Goal: Transaction & Acquisition: Purchase product/service

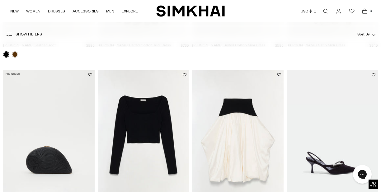
scroll to position [402, 0]
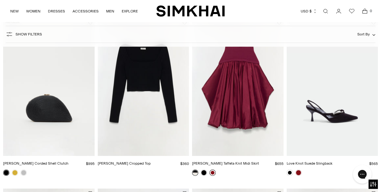
click at [211, 176] on link at bounding box center [213, 173] width 6 height 6
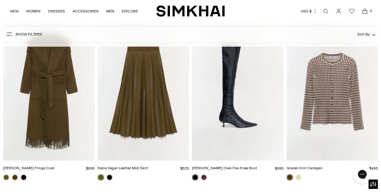
scroll to position [1079, 0]
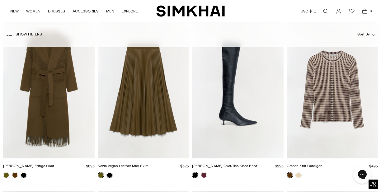
click at [0, 0] on img "Carrie Fringe Coat" at bounding box center [0, 0] width 0 height 0
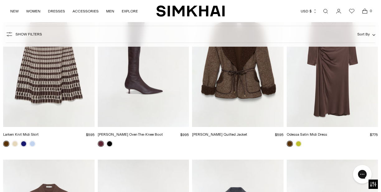
scroll to position [1273, 0]
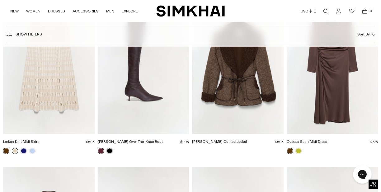
click at [15, 154] on link at bounding box center [15, 151] width 6 height 6
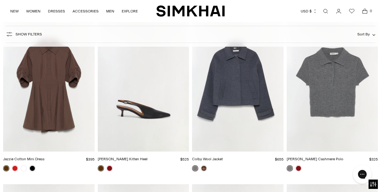
scroll to position [1427, 0]
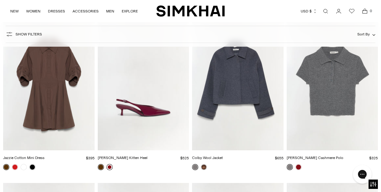
click at [110, 170] on link at bounding box center [110, 167] width 6 height 6
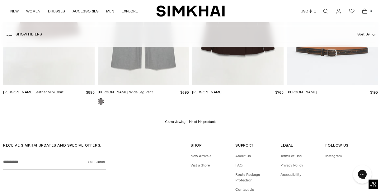
scroll to position [6146, 0]
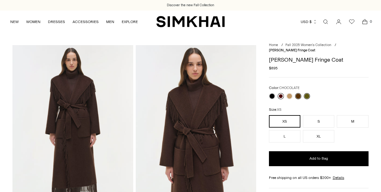
click at [281, 99] on link at bounding box center [281, 96] width 6 height 6
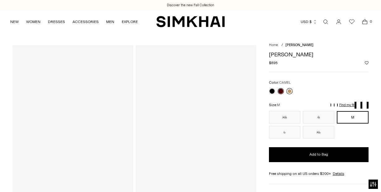
click at [290, 94] on link at bounding box center [290, 91] width 6 height 6
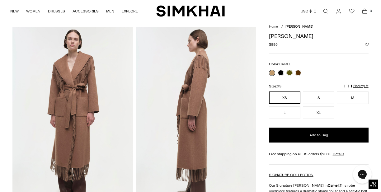
scroll to position [20, 0]
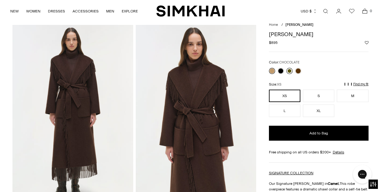
click at [289, 74] on link at bounding box center [290, 71] width 6 height 6
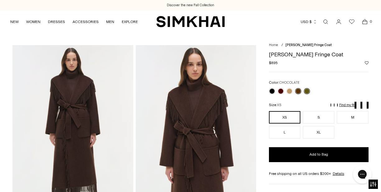
click at [306, 94] on link at bounding box center [307, 91] width 6 height 6
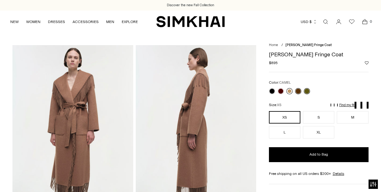
click at [291, 94] on link at bounding box center [290, 91] width 6 height 6
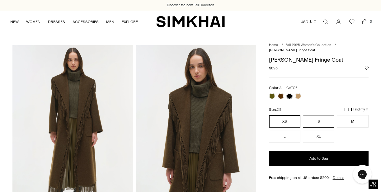
click at [314, 126] on button "S" at bounding box center [318, 121] width 31 height 12
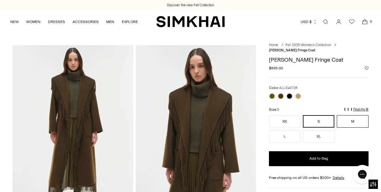
click at [350, 128] on button "M" at bounding box center [352, 121] width 31 height 12
click at [304, 128] on button "S" at bounding box center [318, 121] width 31 height 12
click at [285, 128] on button "XS" at bounding box center [284, 121] width 31 height 12
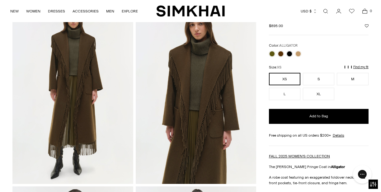
scroll to position [41, 0]
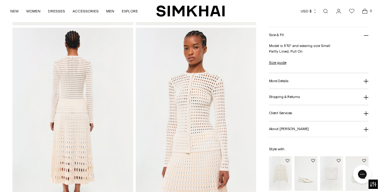
scroll to position [202, 0]
